Goal: Task Accomplishment & Management: Complete application form

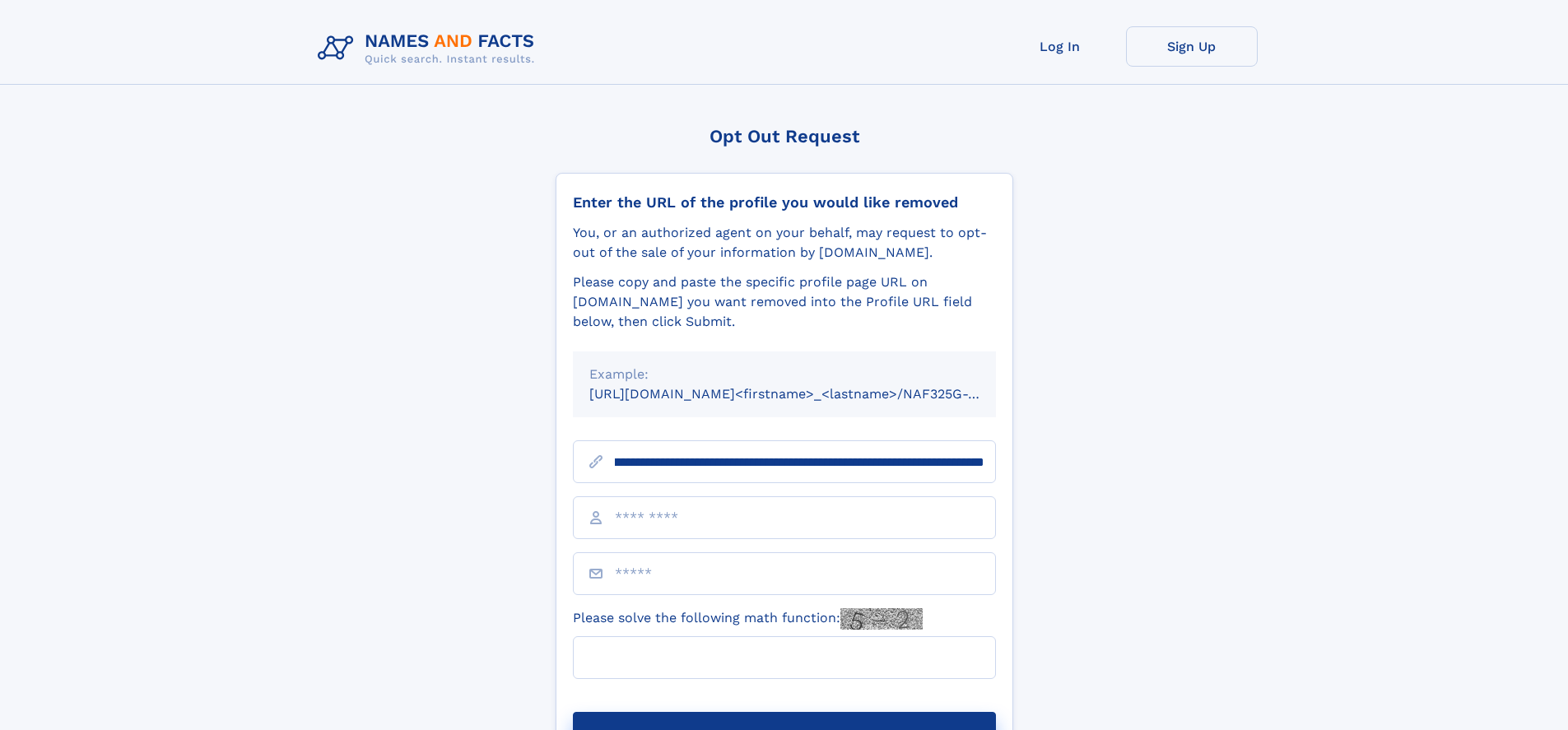
scroll to position [0, 191]
type input "**********"
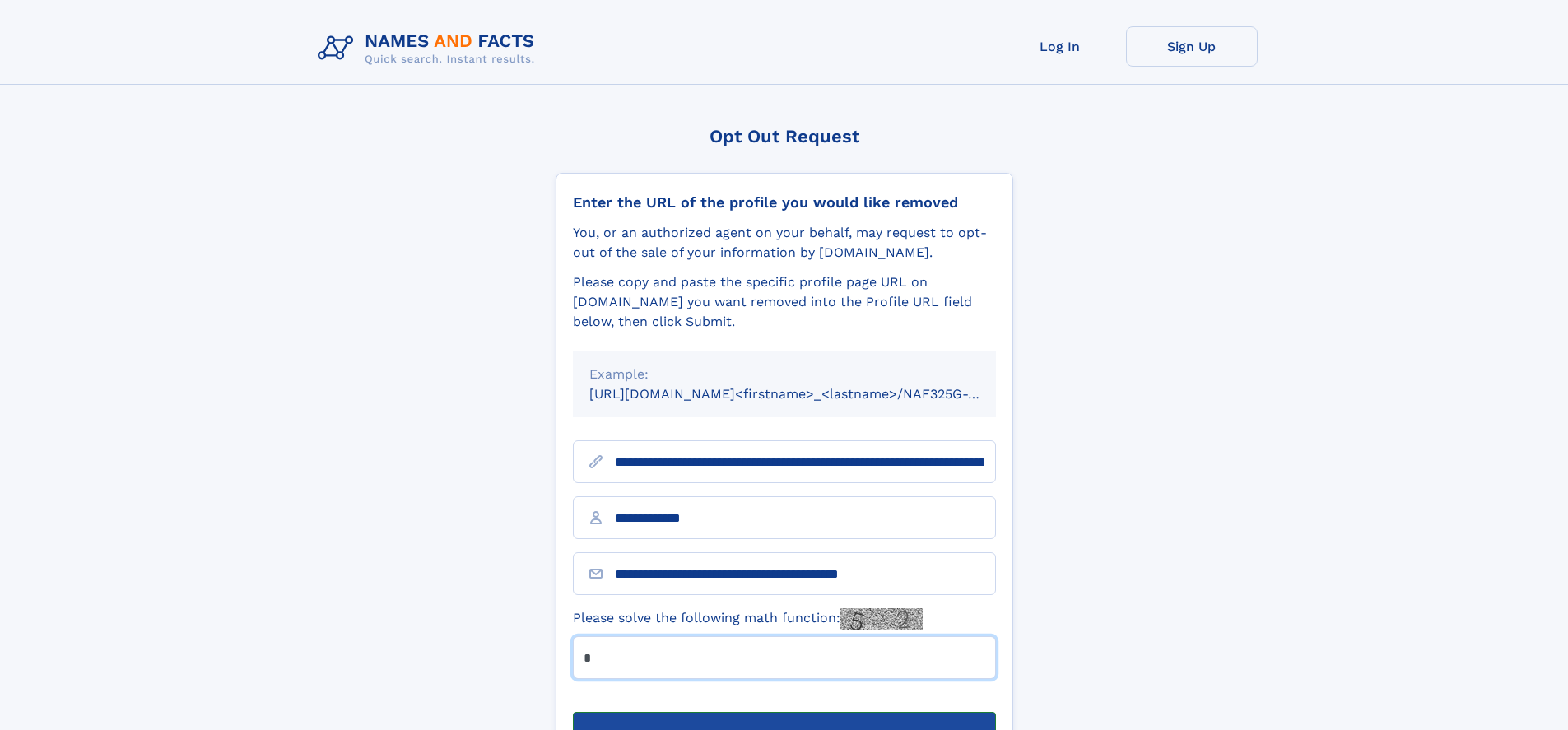
type input "*"
click at [784, 712] on button "Submit Opt Out Request" at bounding box center [784, 739] width 423 height 53
